Goal: Information Seeking & Learning: Learn about a topic

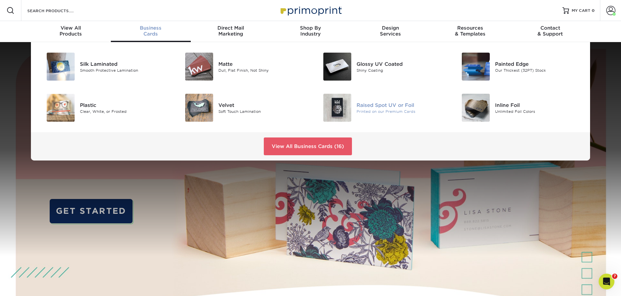
click at [366, 107] on div "Raised Spot UV or Foil" at bounding box center [400, 104] width 87 height 7
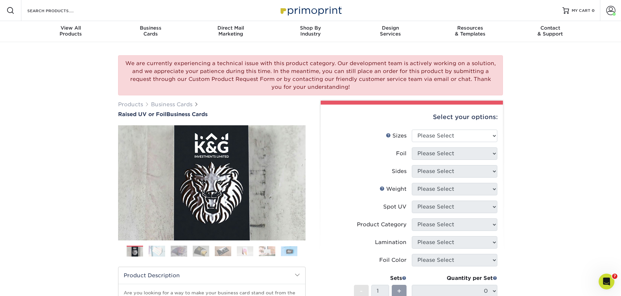
click at [152, 249] on img at bounding box center [157, 251] width 16 height 12
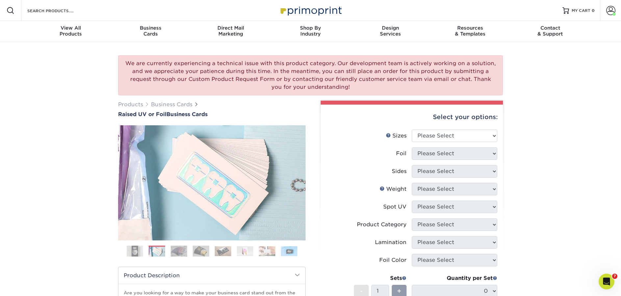
drag, startPoint x: 201, startPoint y: 182, endPoint x: -174, endPoint y: 137, distance: 377.7
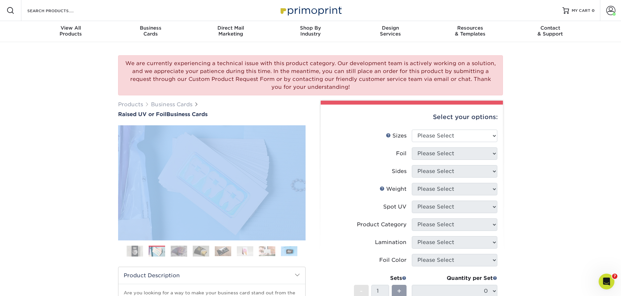
click at [180, 252] on img at bounding box center [179, 251] width 16 height 12
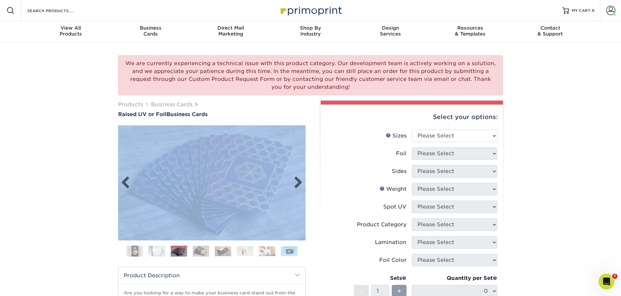
click at [179, 191] on img at bounding box center [212, 183] width 188 height 130
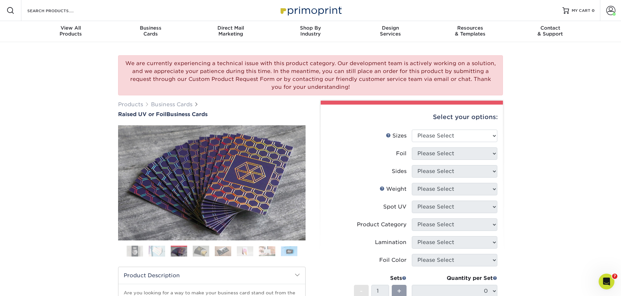
click at [66, 63] on div "We are currently experiencing a technical issue with this product category. Our…" at bounding box center [310, 240] width 621 height 397
click at [219, 254] on img at bounding box center [223, 251] width 16 height 10
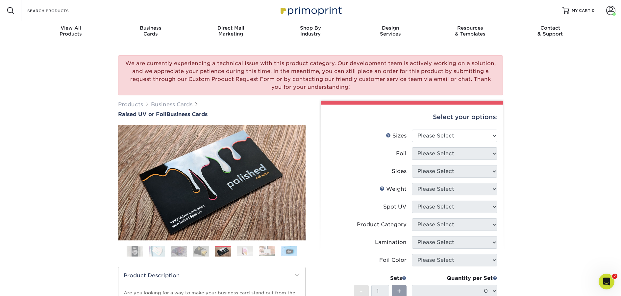
click at [286, 252] on img at bounding box center [289, 251] width 16 height 10
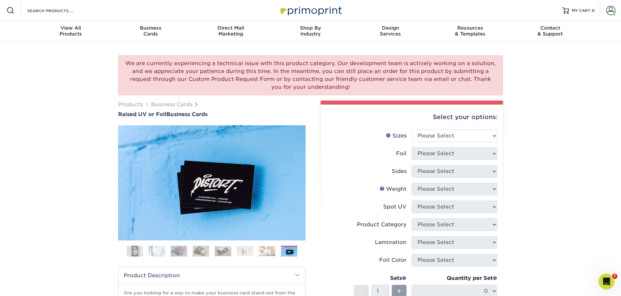
click at [269, 254] on img at bounding box center [267, 251] width 16 height 10
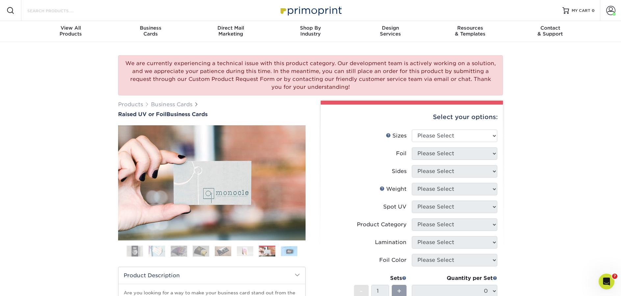
click at [54, 10] on input "Search Products" at bounding box center [59, 11] width 64 height 8
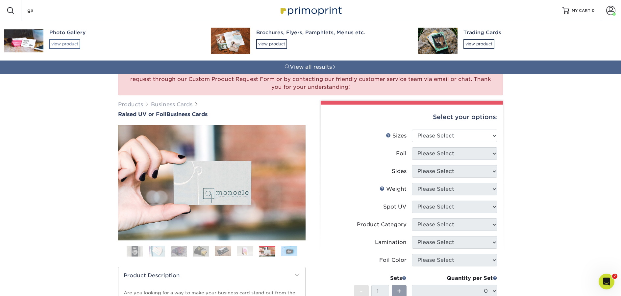
type input "ga"
click at [70, 45] on div "view product" at bounding box center [64, 44] width 31 height 10
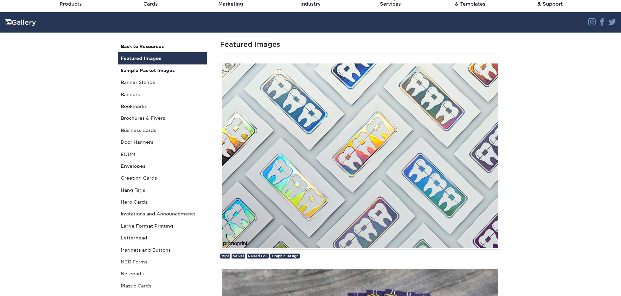
scroll to position [36, 0]
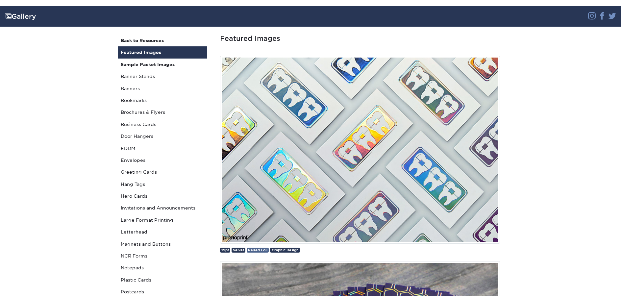
click at [255, 250] on span "Raised Foil" at bounding box center [257, 250] width 19 height 4
